Goal: Complete application form

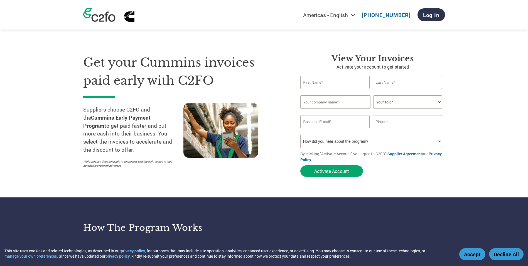
click at [331, 83] on input "text" at bounding box center [336, 82] width 70 height 13
type input "[PERSON_NAME]"
click at [386, 84] on input "text" at bounding box center [408, 82] width 70 height 13
type input "[PERSON_NAME]"
click at [351, 102] on input "text" at bounding box center [336, 101] width 70 height 13
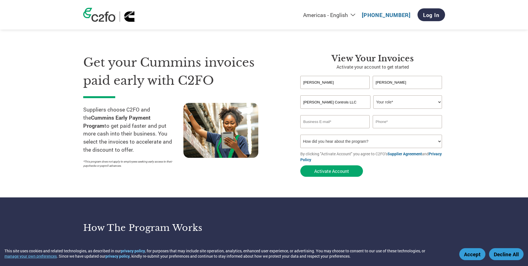
type input "[PERSON_NAME] Controls LLC"
click at [421, 98] on select "Your role* CFO Controller Credit Manager Finance Director Treasurer CEO Preside…" at bounding box center [407, 101] width 69 height 13
select select "OFFICE_MANAGER"
click at [373, 95] on select "Your role* CFO Controller Credit Manager Finance Director Treasurer CEO Preside…" at bounding box center [407, 101] width 69 height 13
click at [336, 122] on input "email" at bounding box center [336, 121] width 70 height 13
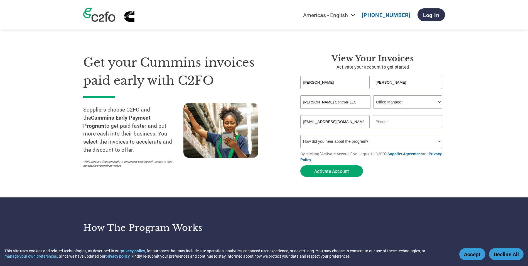
type input "[EMAIL_ADDRESS][DOMAIN_NAME]"
click at [393, 121] on input "text" at bounding box center [408, 121] width 70 height 13
type input "8605831847"
click at [381, 142] on select "How did you hear about the program? Received a letter Email Social Media Online…" at bounding box center [372, 141] width 142 height 13
select select "Email"
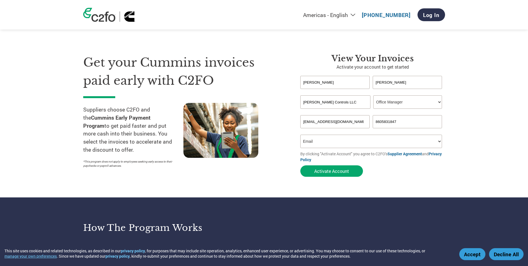
click at [301, 135] on select "How did you hear about the program? Received a letter Email Social Media Online…" at bounding box center [372, 141] width 142 height 13
click at [323, 172] on button "Activate Account" at bounding box center [332, 170] width 63 height 11
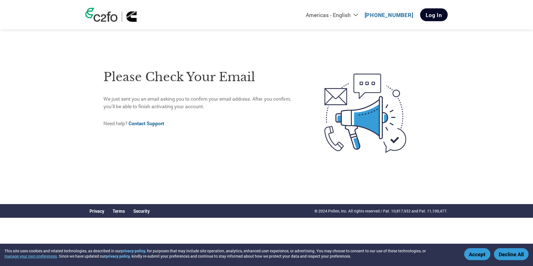
click at [431, 13] on link "Log In" at bounding box center [434, 14] width 28 height 13
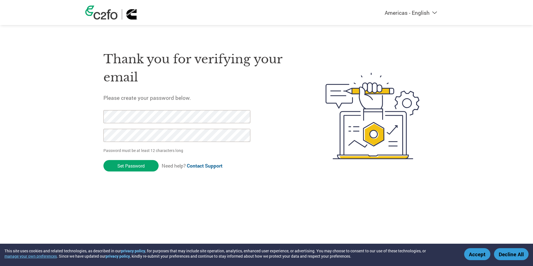
click at [52, 199] on html "This site uses cookies and related technologies, as described in our privacy po…" at bounding box center [266, 104] width 533 height 209
click at [131, 168] on input "Set Password" at bounding box center [130, 165] width 55 height 11
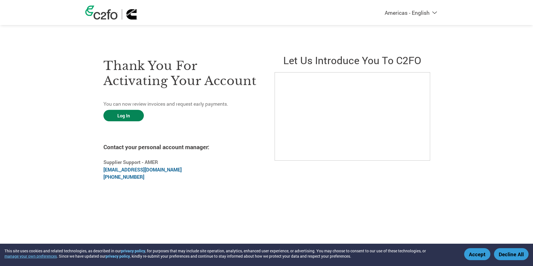
click at [126, 116] on link "Log In" at bounding box center [123, 115] width 40 height 11
